Goal: Task Accomplishment & Management: Manage account settings

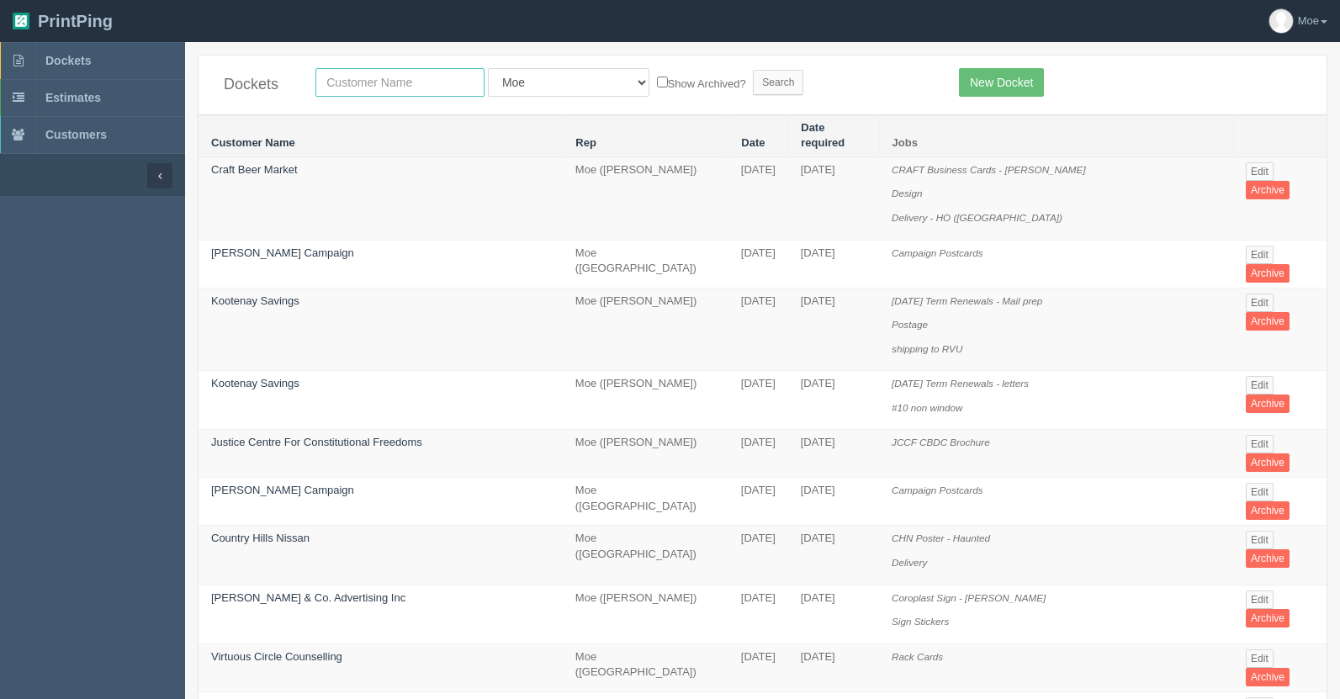
click at [402, 82] on input "text" at bounding box center [399, 82] width 169 height 29
type input "nissan"
click at [753, 81] on input "Search" at bounding box center [778, 82] width 50 height 25
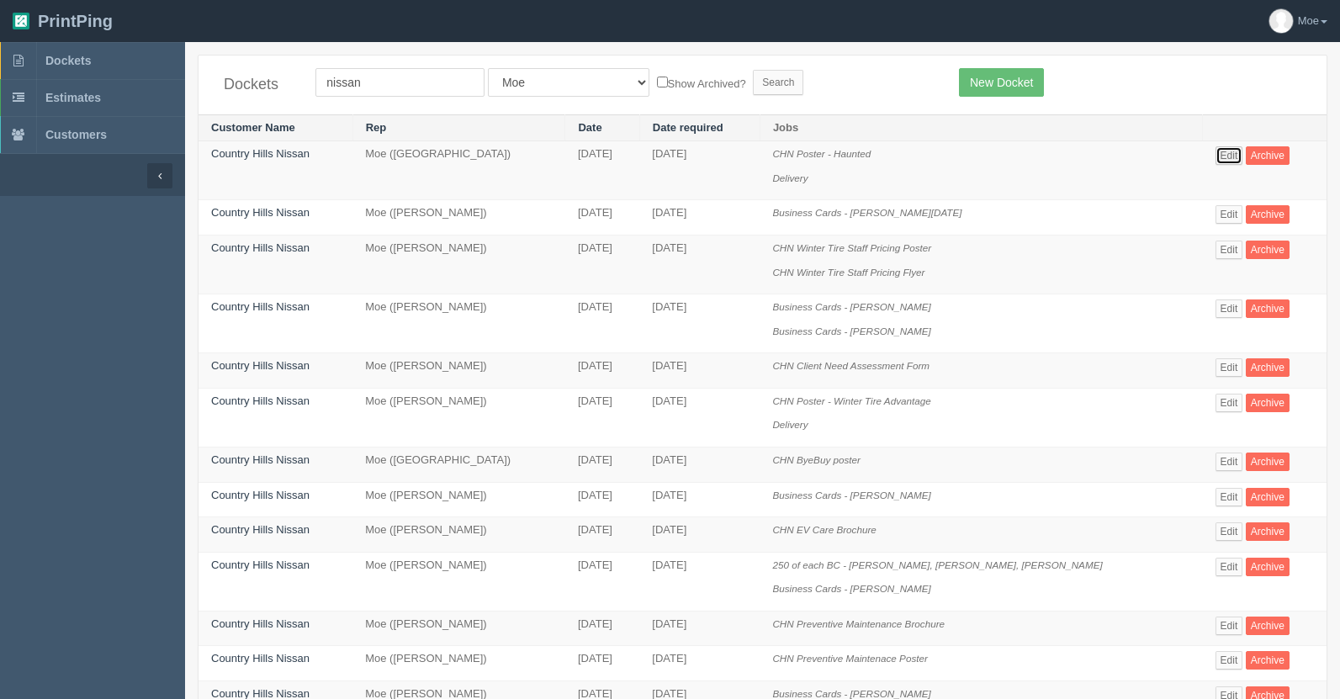
click at [1216, 155] on link "Edit" at bounding box center [1230, 155] width 28 height 19
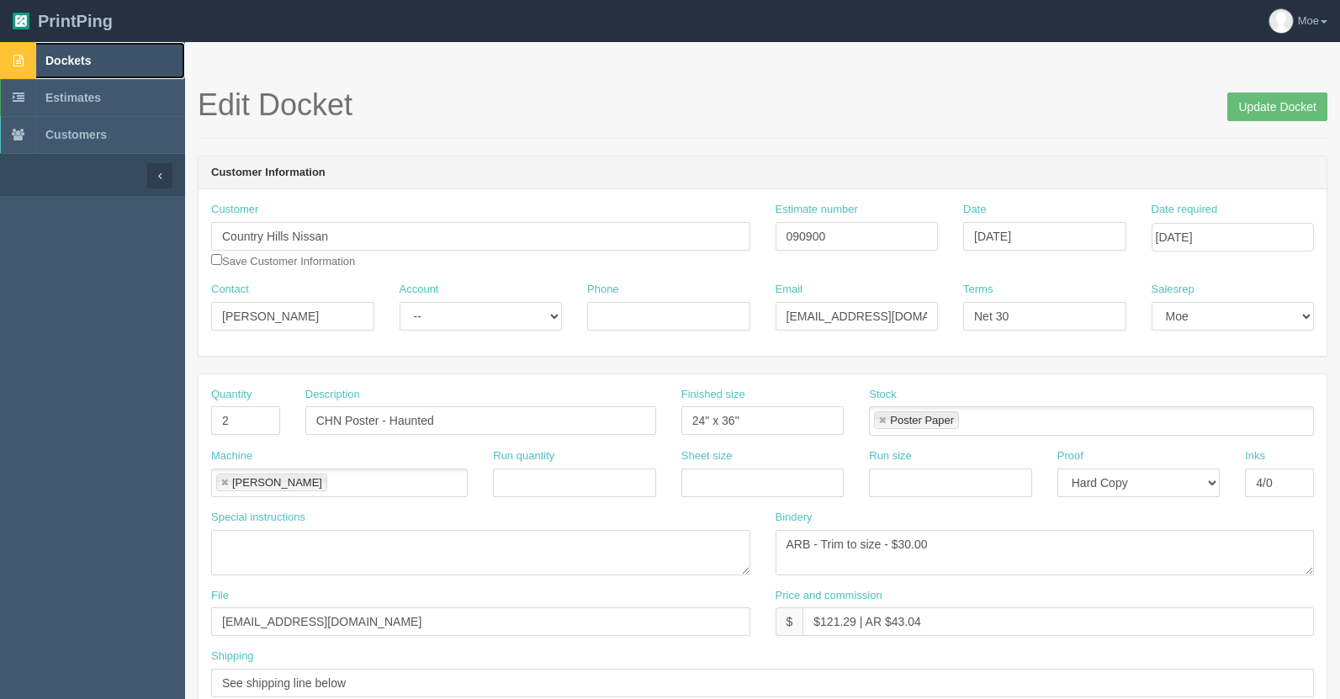
click at [94, 58] on link "Dockets" at bounding box center [92, 60] width 185 height 37
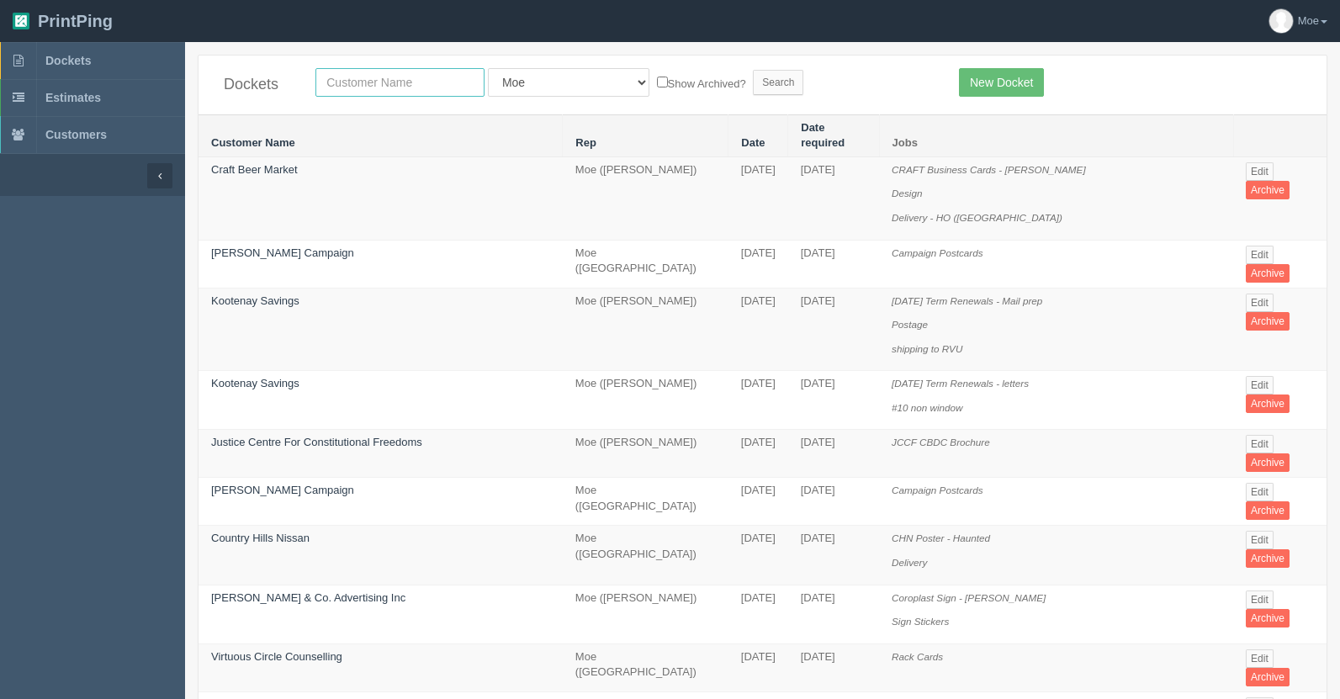
click at [405, 79] on input "text" at bounding box center [399, 82] width 169 height 29
type input "nissan"
click at [753, 70] on input "Search" at bounding box center [778, 82] width 50 height 25
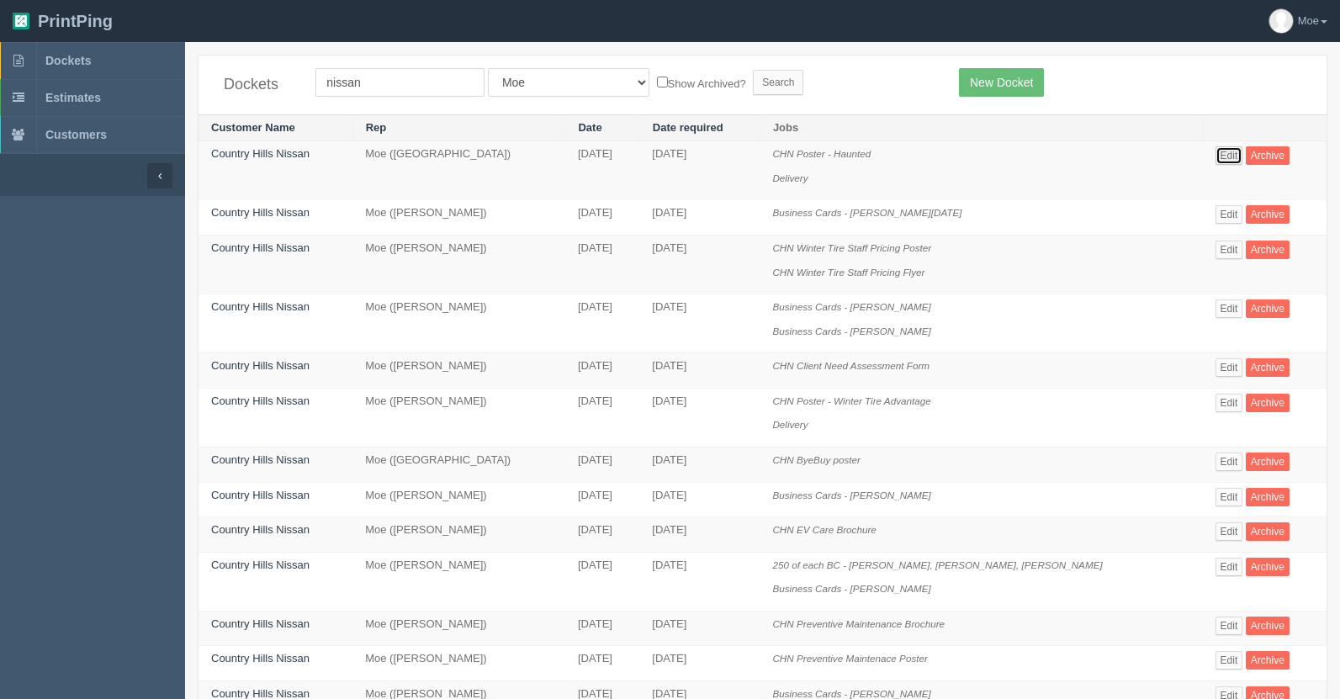
click at [1216, 155] on link "Edit" at bounding box center [1230, 155] width 28 height 19
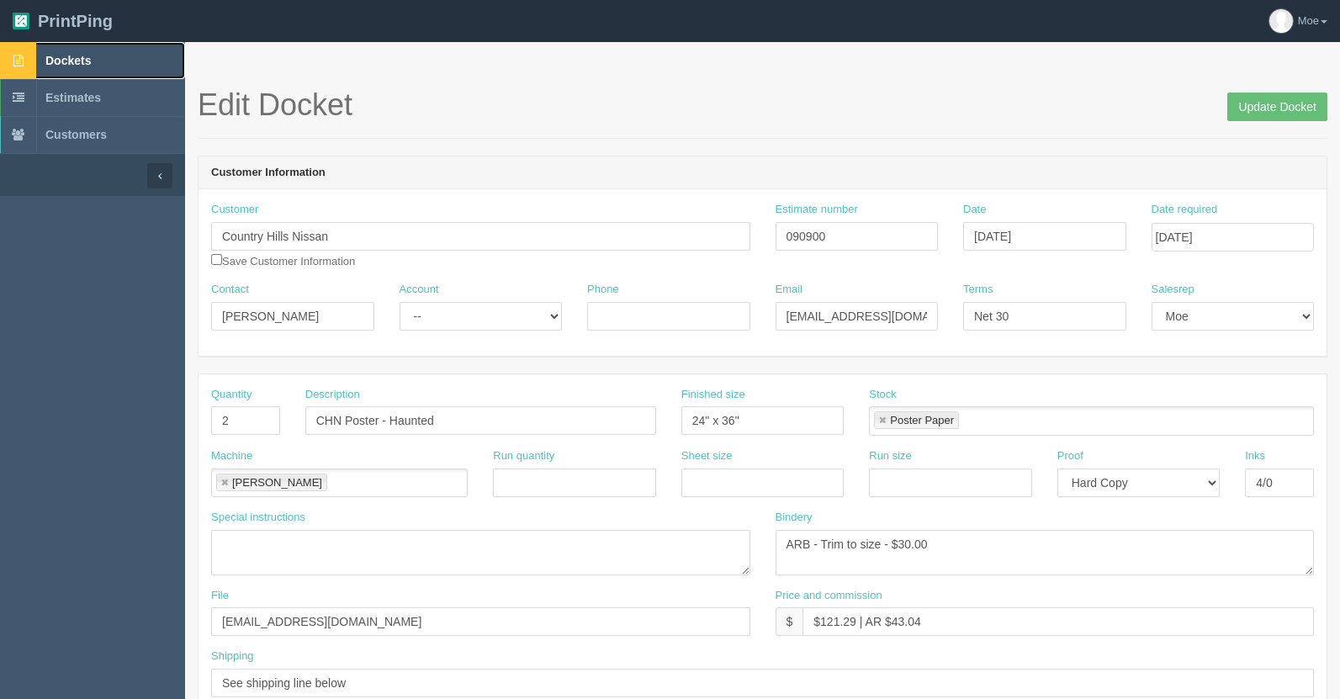
click at [76, 59] on span "Dockets" at bounding box center [67, 60] width 45 height 13
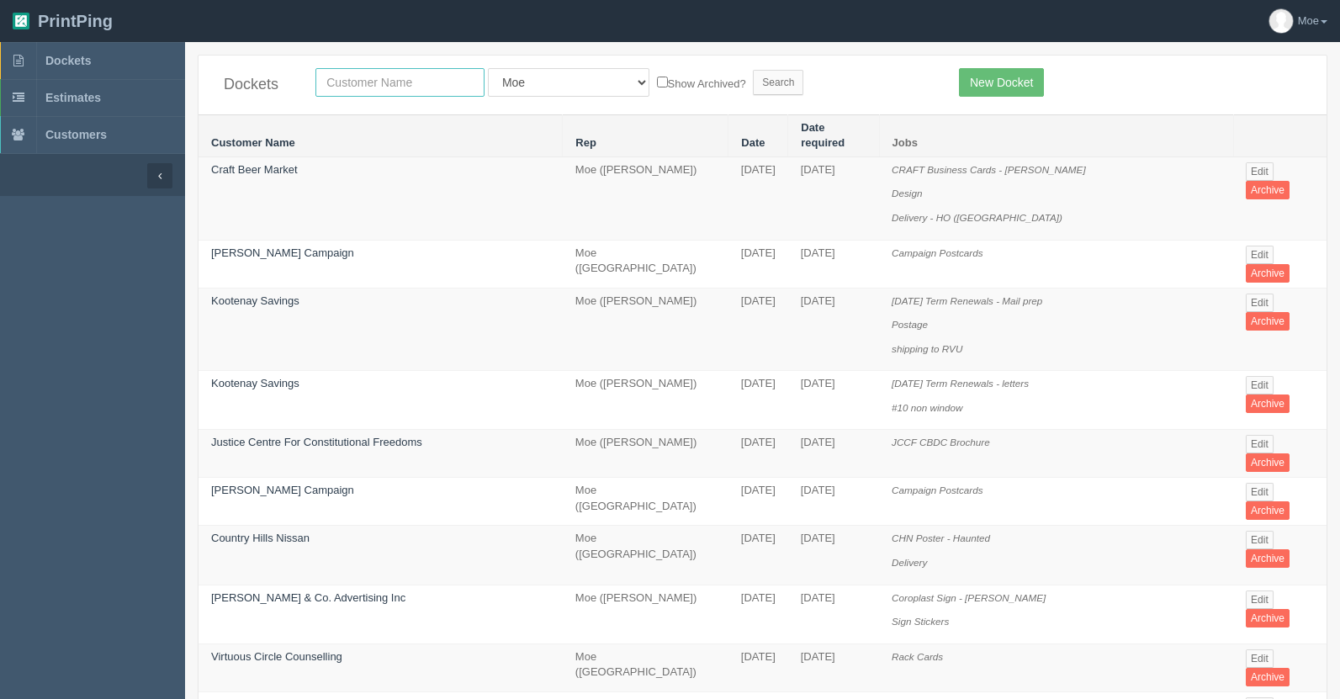
click at [391, 82] on input "text" at bounding box center [399, 82] width 169 height 29
type input "cara"
click at [753, 78] on input "Search" at bounding box center [778, 82] width 50 height 25
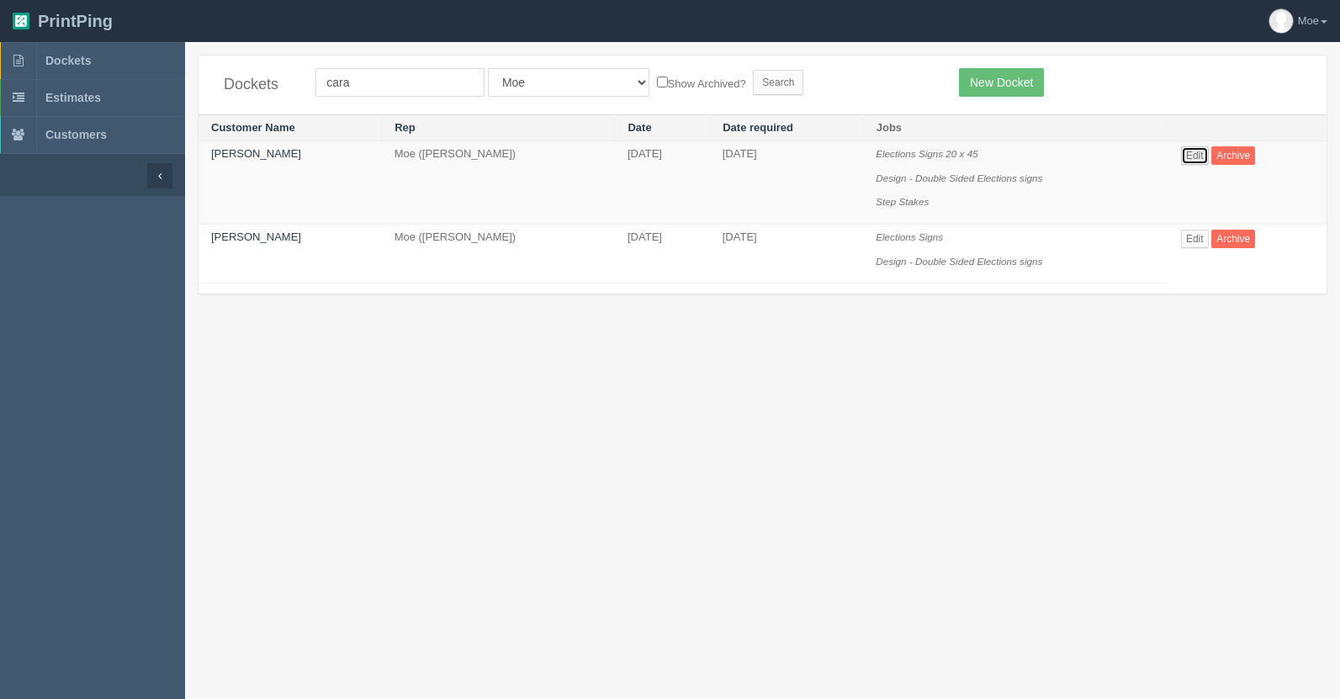
click at [1195, 155] on link "Edit" at bounding box center [1195, 155] width 28 height 19
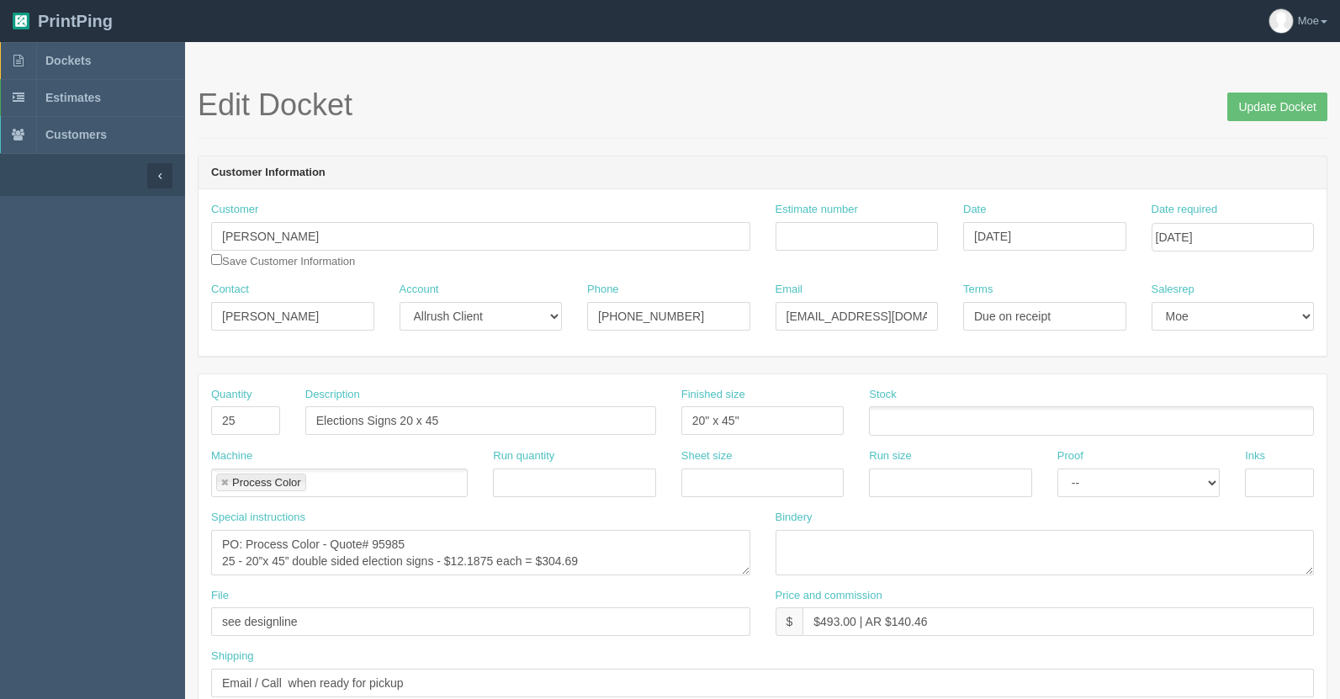
scroll to position [84, 0]
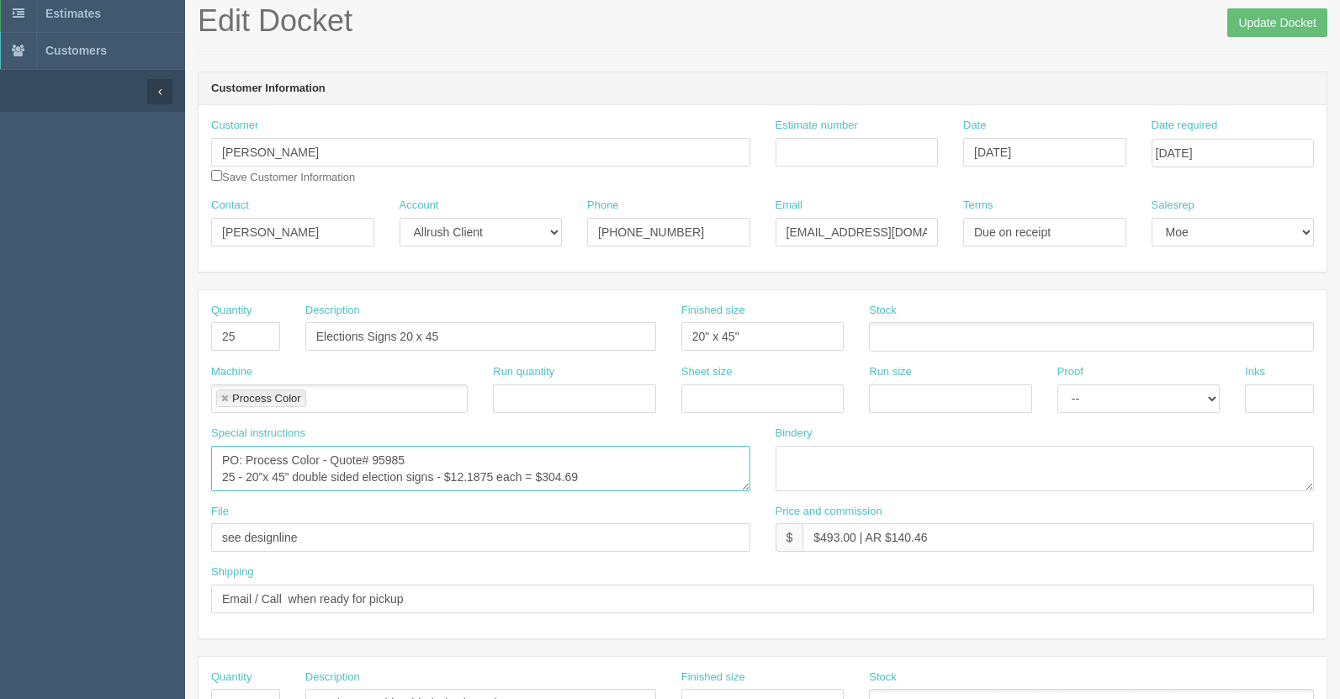
drag, startPoint x: 586, startPoint y: 479, endPoint x: 196, endPoint y: 443, distance: 392.0
click at [196, 443] on section "Edit Docket Update Docket Customer Information Customer Cara Azevedo Save Custo…" at bounding box center [762, 701] width 1155 height 1486
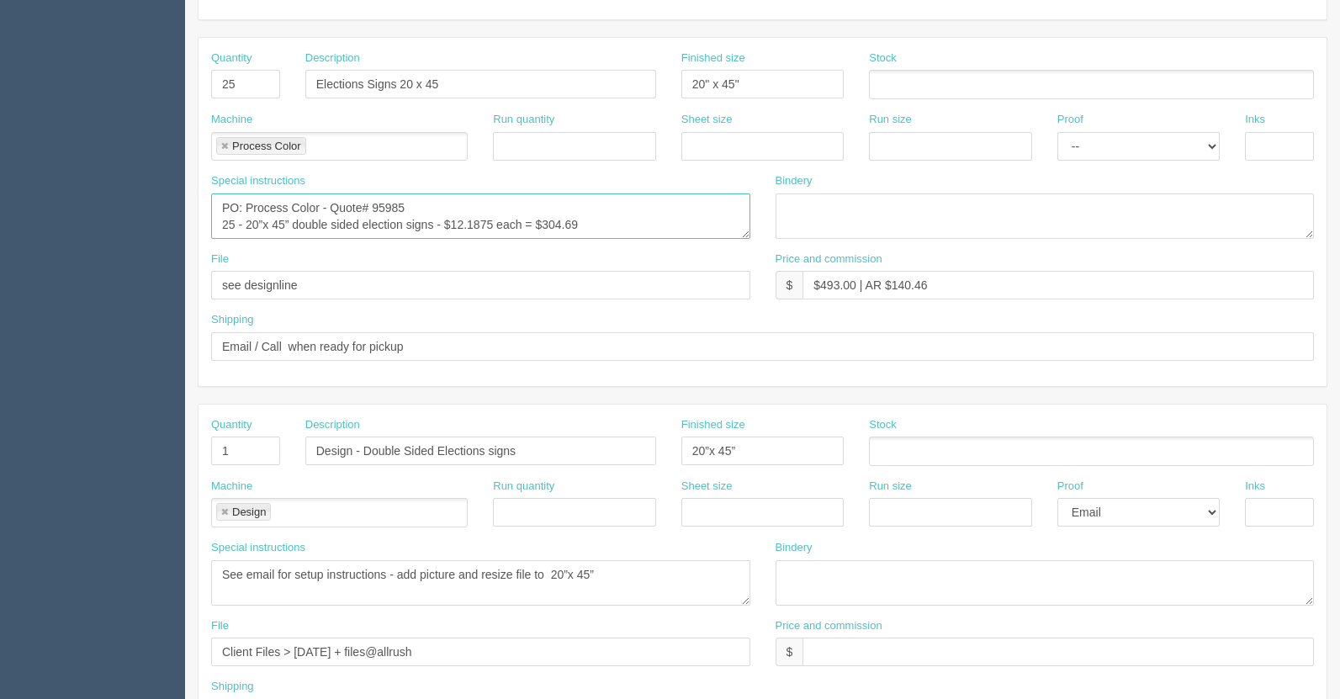
scroll to position [421, 0]
